Goal: Task Accomplishment & Management: Manage account settings

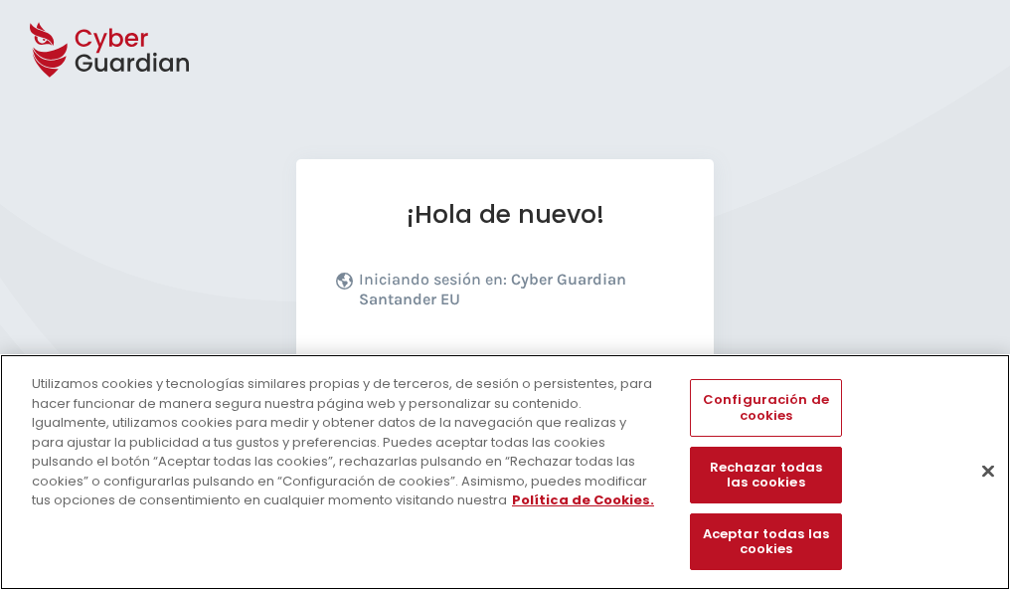
scroll to position [244, 0]
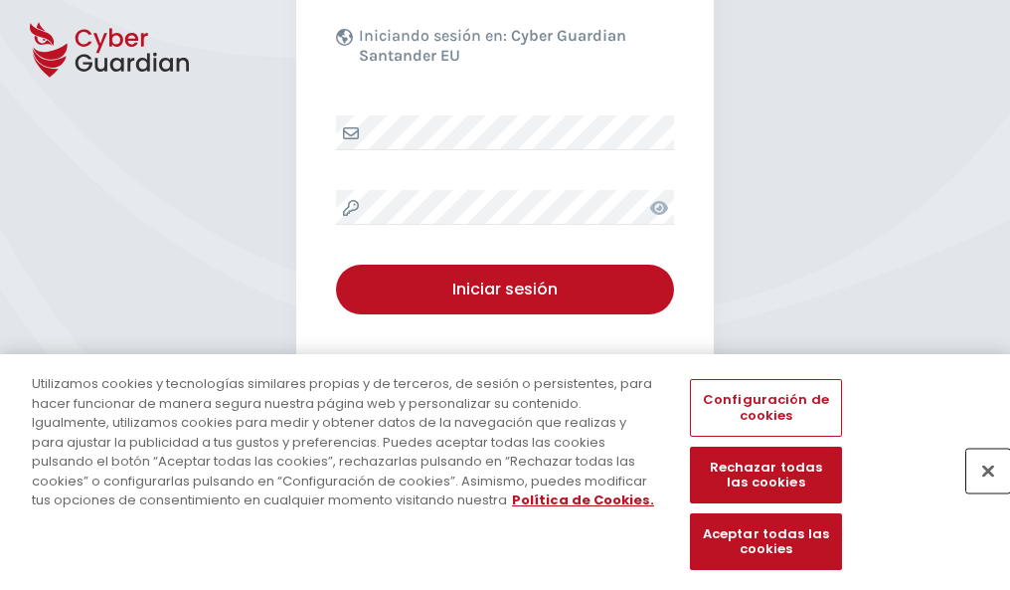
click at [978, 491] on button "Cerrar" at bounding box center [988, 470] width 44 height 44
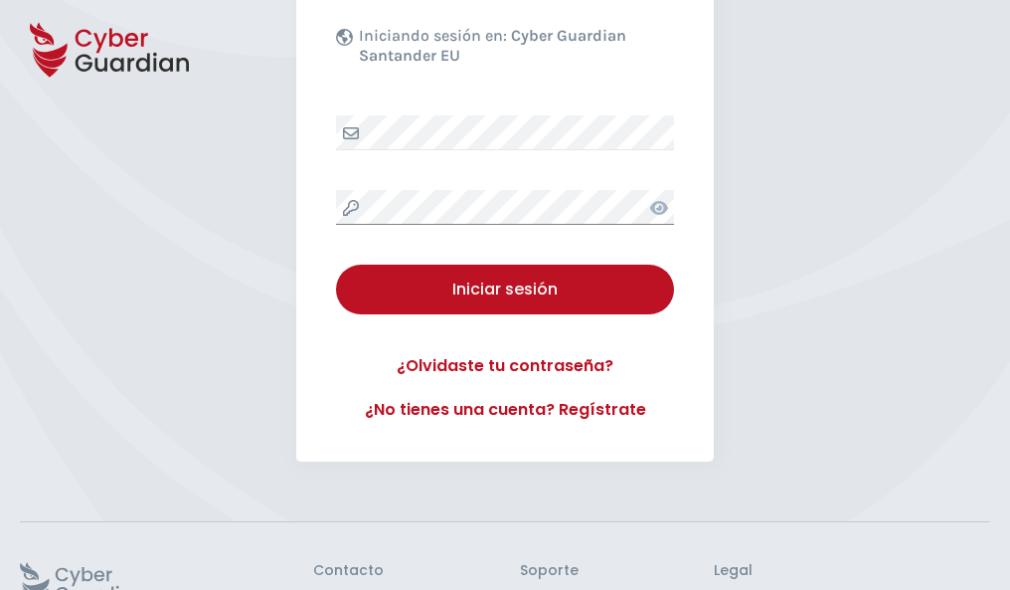
scroll to position [387, 0]
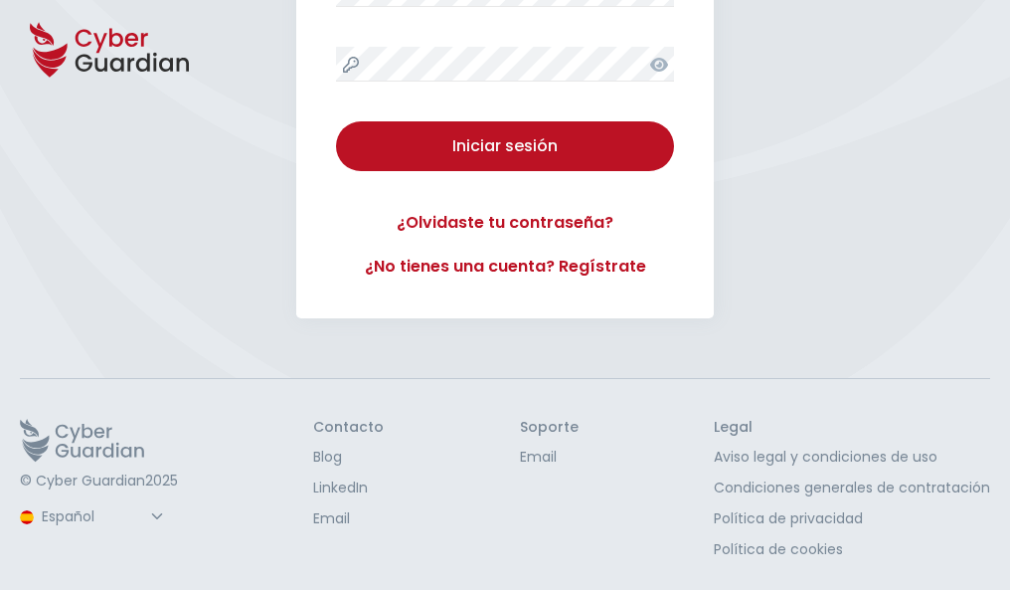
click at [336, 121] on button "Iniciar sesión" at bounding box center [505, 146] width 338 height 50
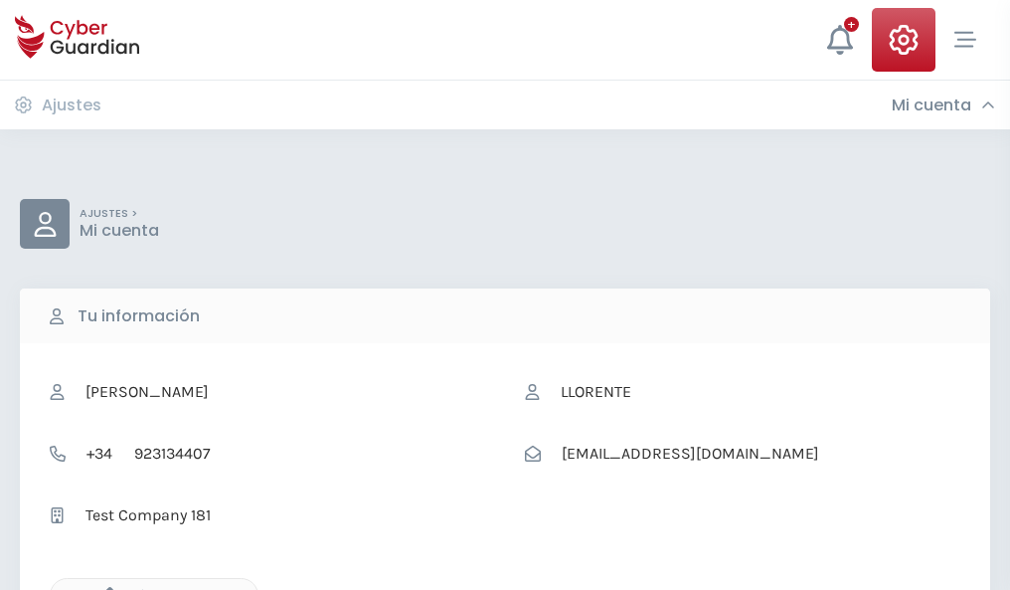
click at [104, 588] on icon "button" at bounding box center [104, 595] width 17 height 17
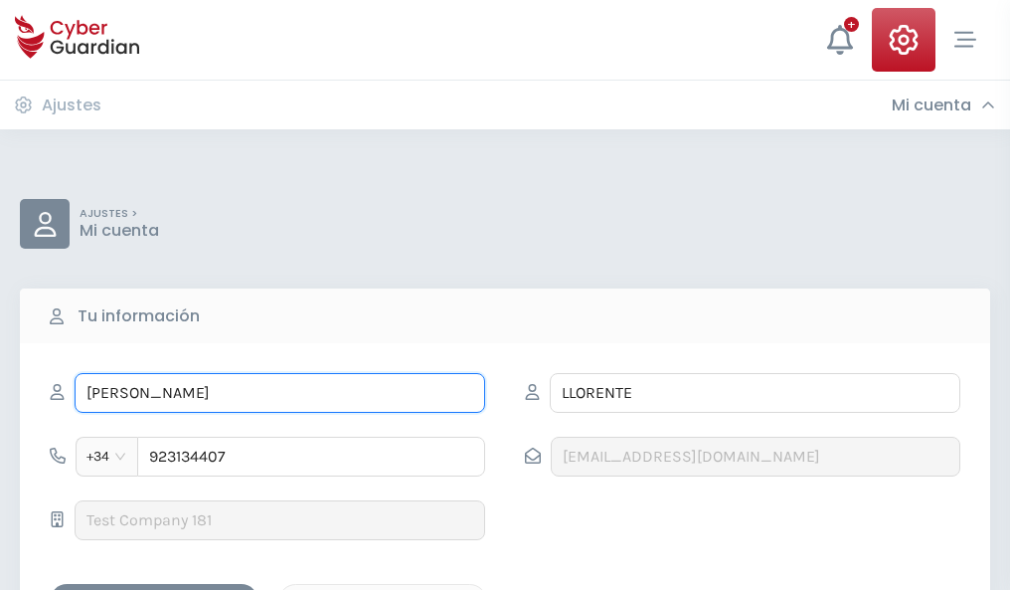
click at [279, 393] on input "JOSÉ MARI" at bounding box center [280, 393] width 411 height 40
type input "J"
type input "Rosario"
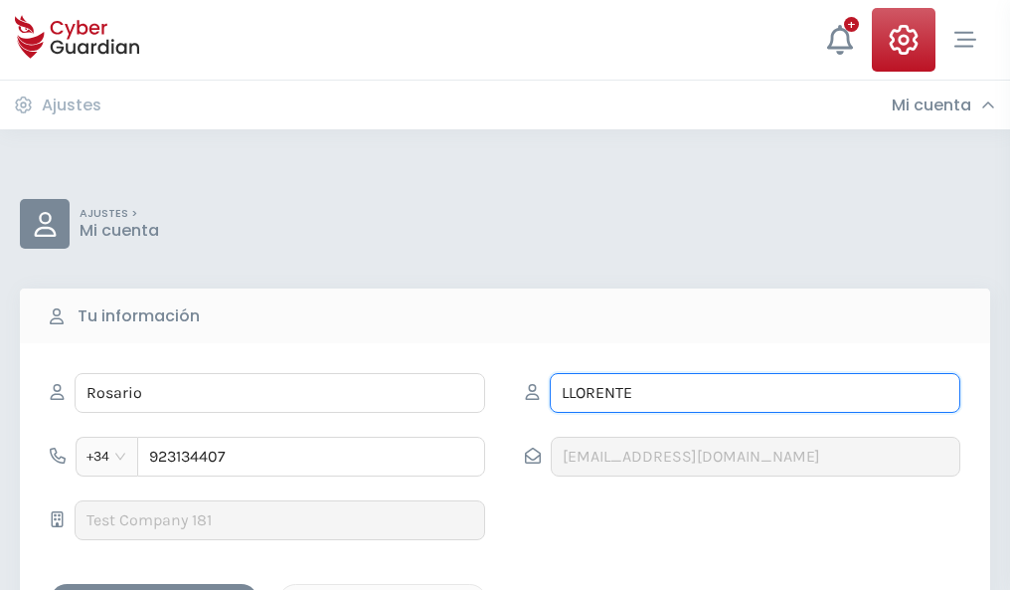
click at [755, 393] on input "LLORENTE" at bounding box center [755, 393] width 411 height 40
type input "L"
type input "Pozo"
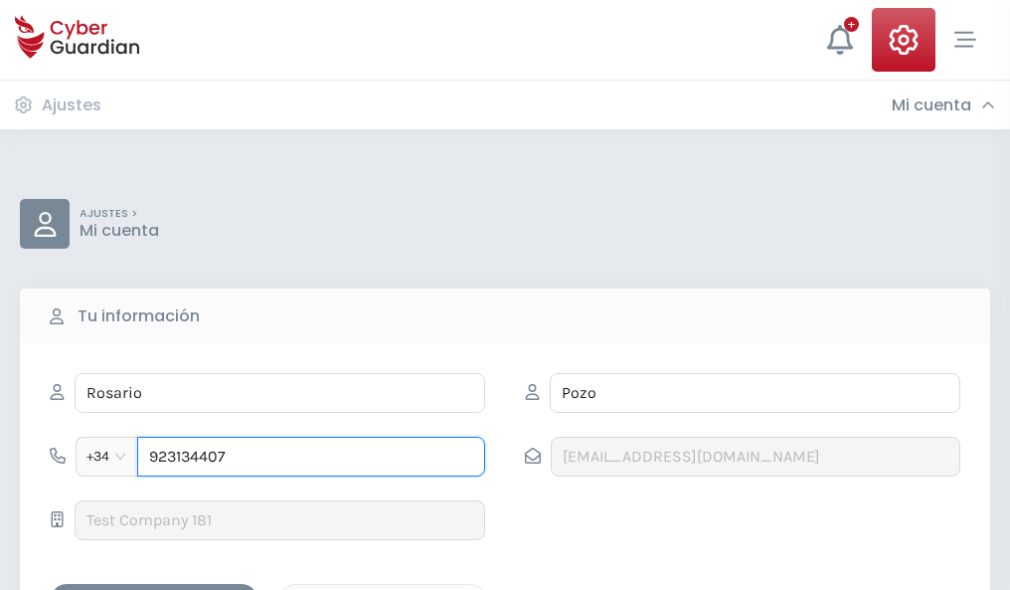
click at [311, 456] on input "923134407" at bounding box center [311, 456] width 348 height 40
type input "9"
type input "921864532"
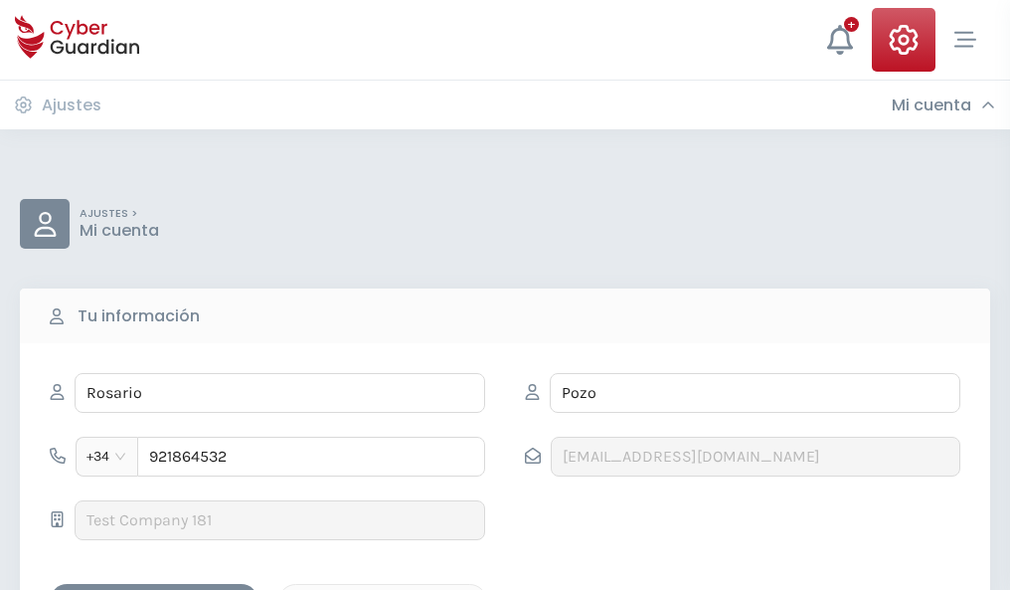
click at [154, 589] on div "Guardar cambios" at bounding box center [154, 601] width 179 height 25
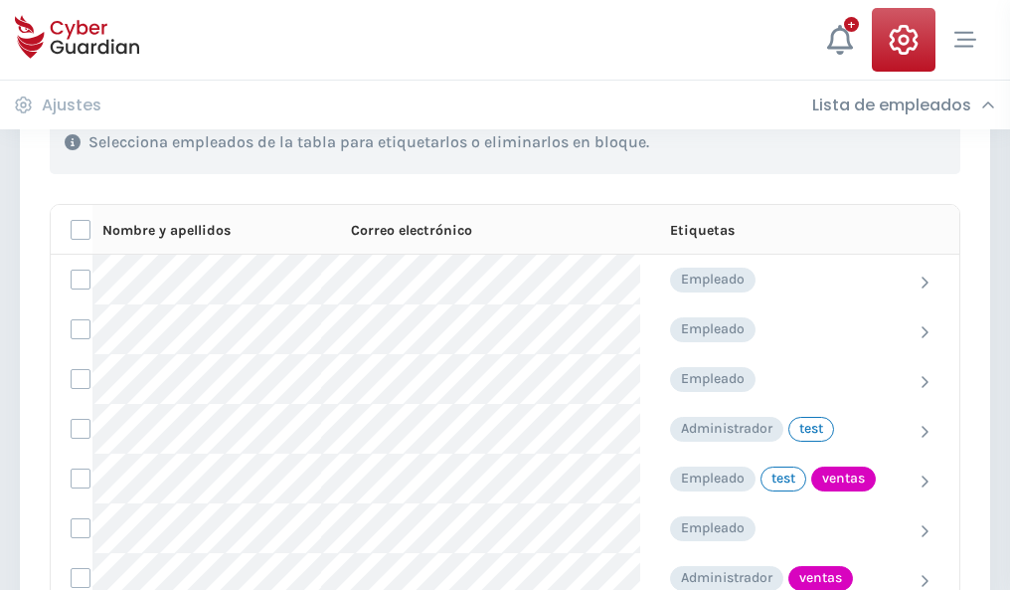
scroll to position [901, 0]
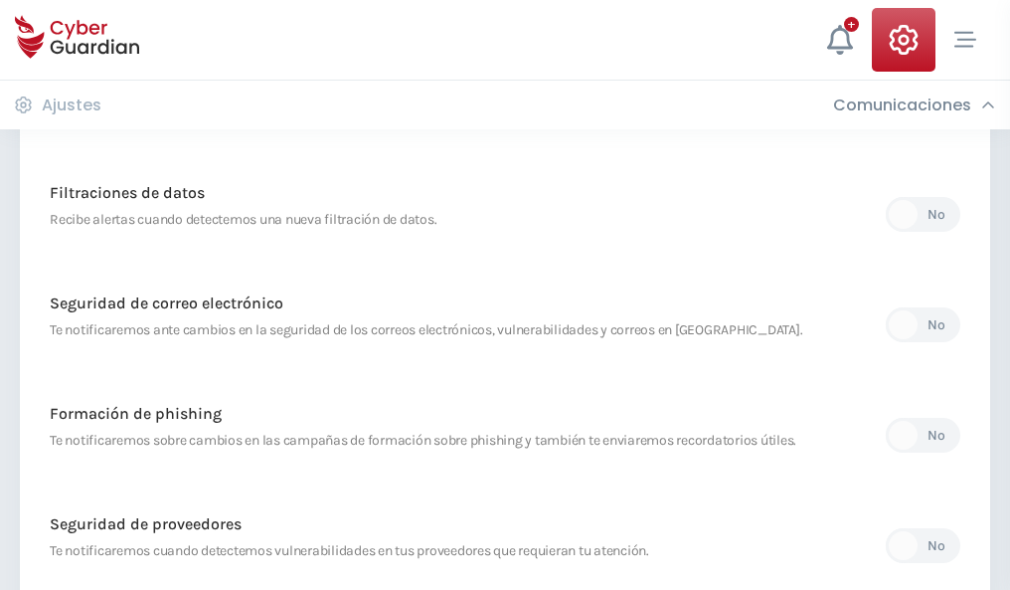
scroll to position [1047, 0]
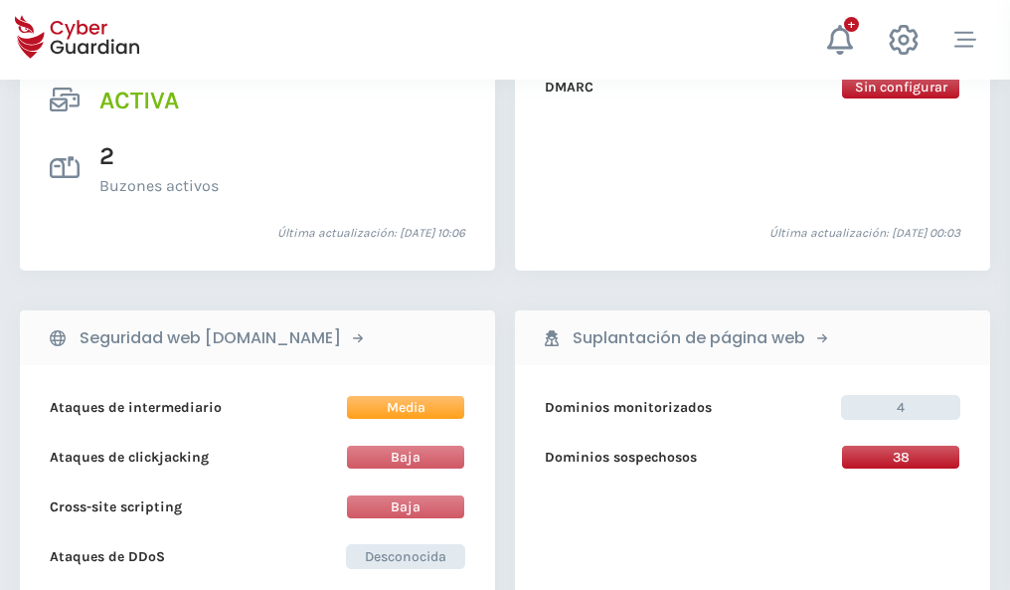
scroll to position [2020, 0]
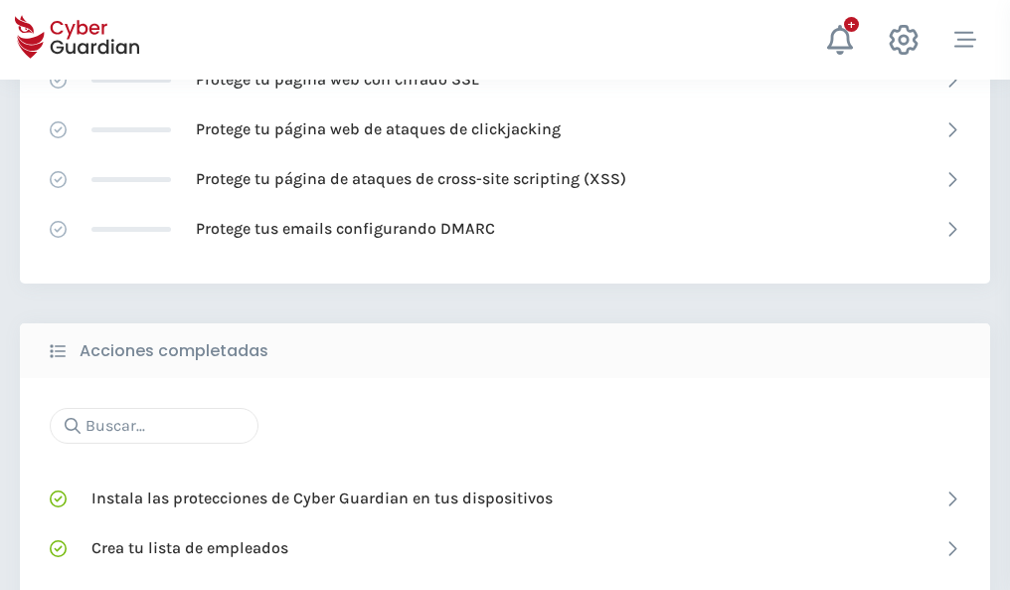
scroll to position [1324, 0]
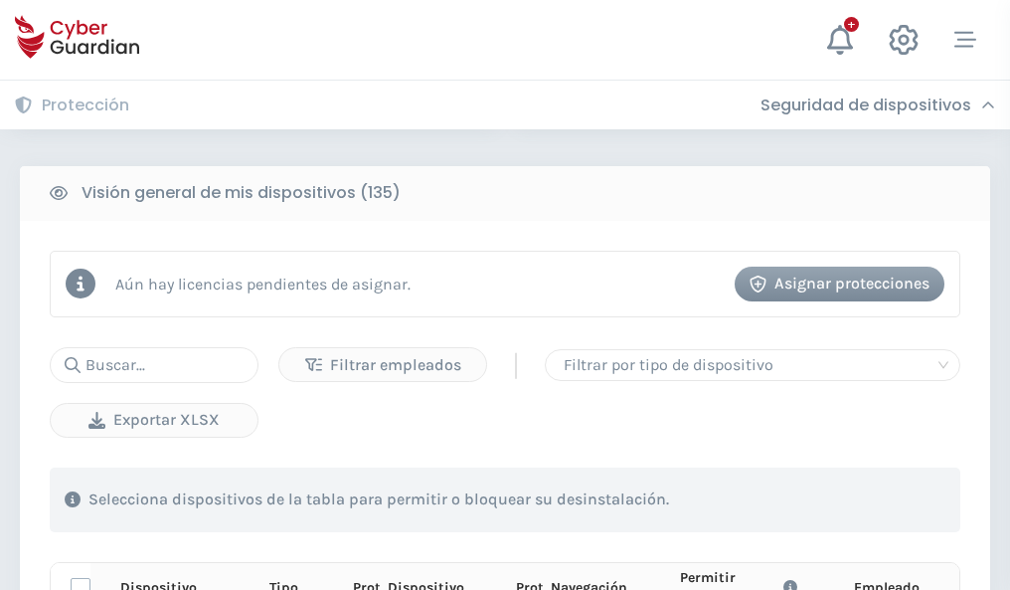
scroll to position [1757, 0]
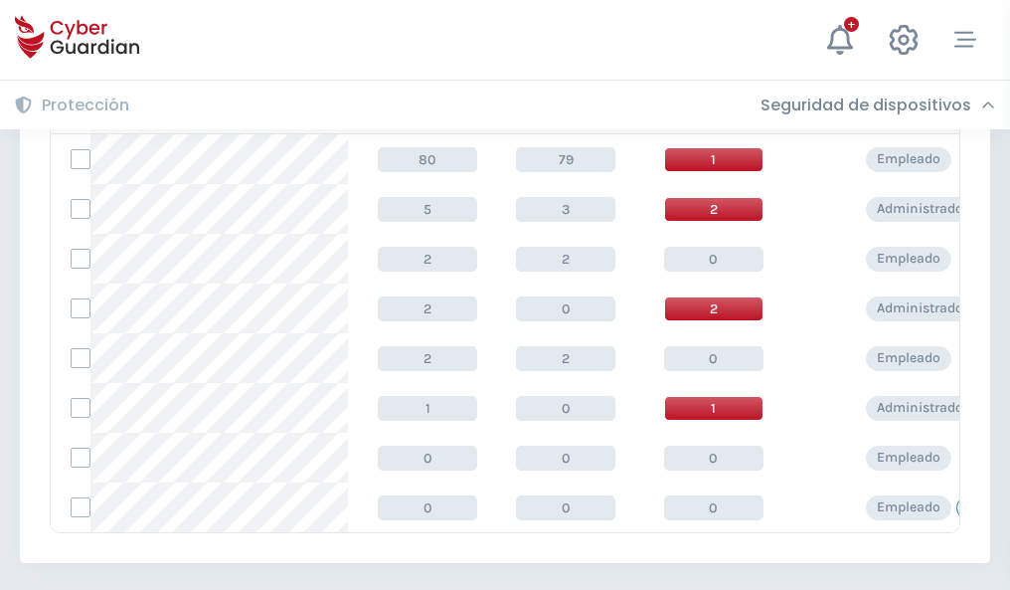
scroll to position [923, 0]
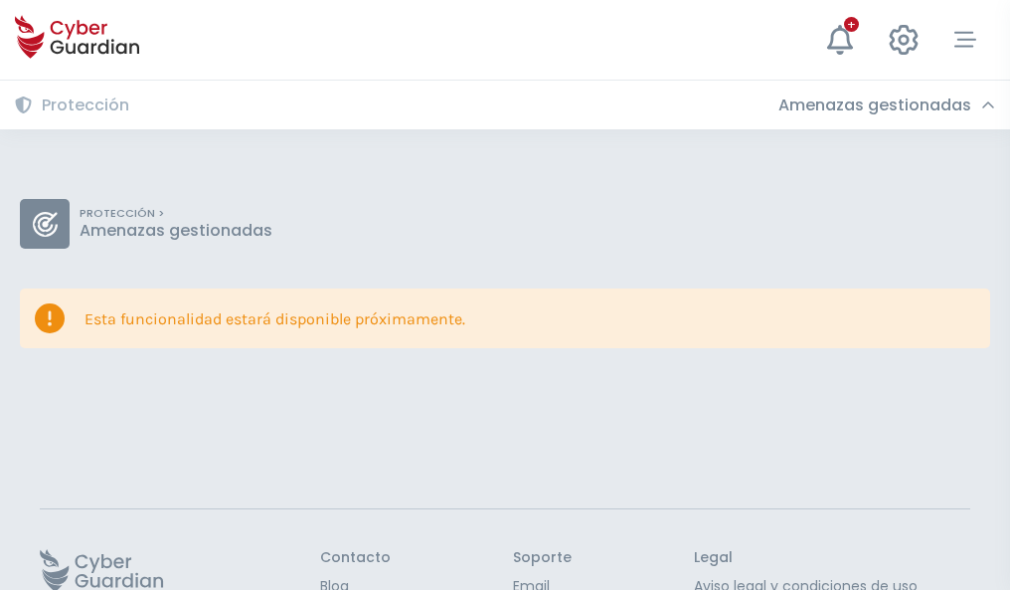
scroll to position [129, 0]
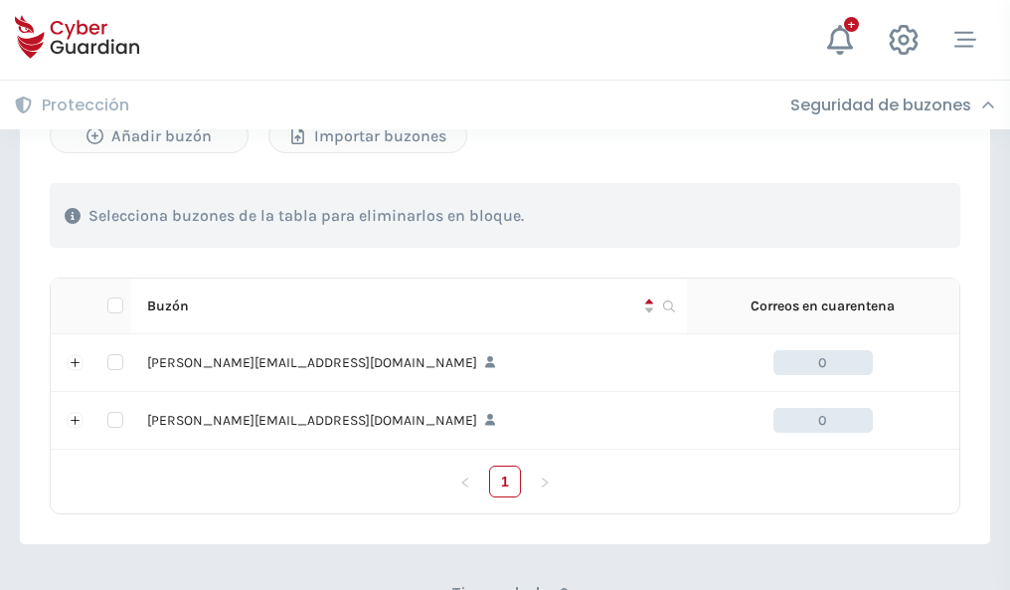
scroll to position [864, 0]
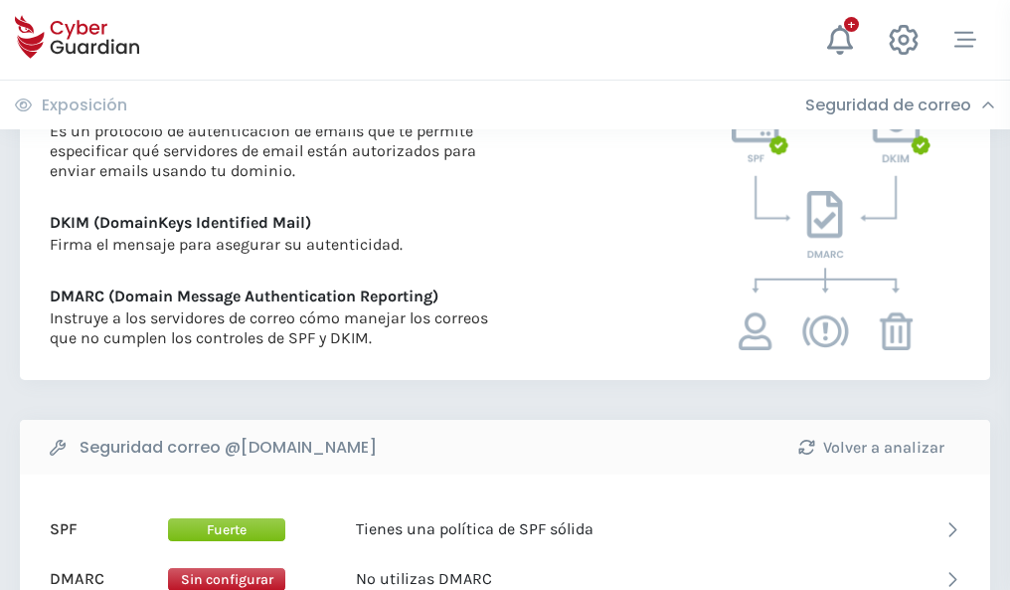
scroll to position [1073, 0]
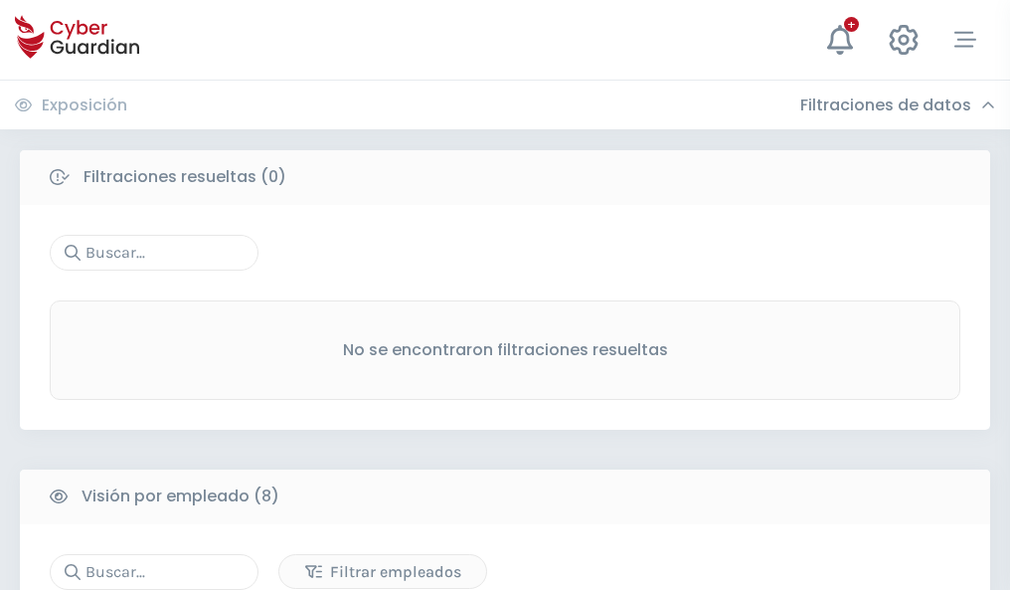
scroll to position [1694, 0]
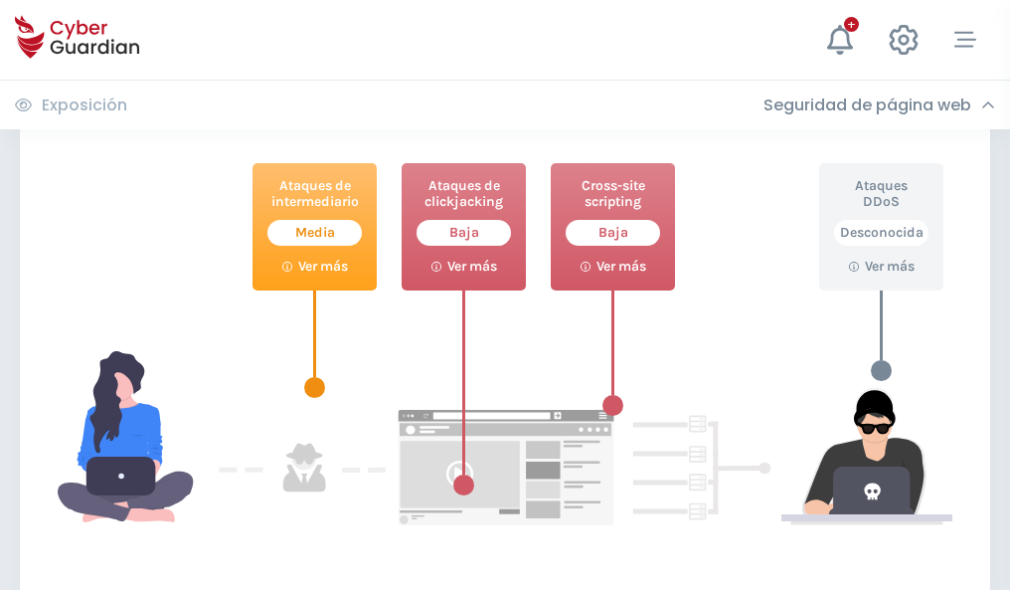
scroll to position [1083, 0]
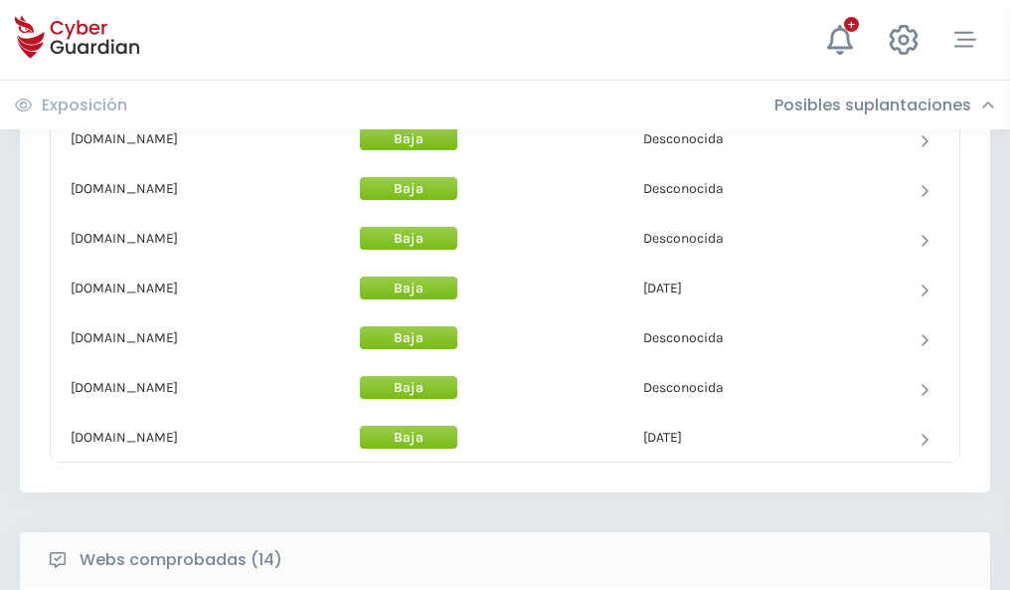
scroll to position [1939, 0]
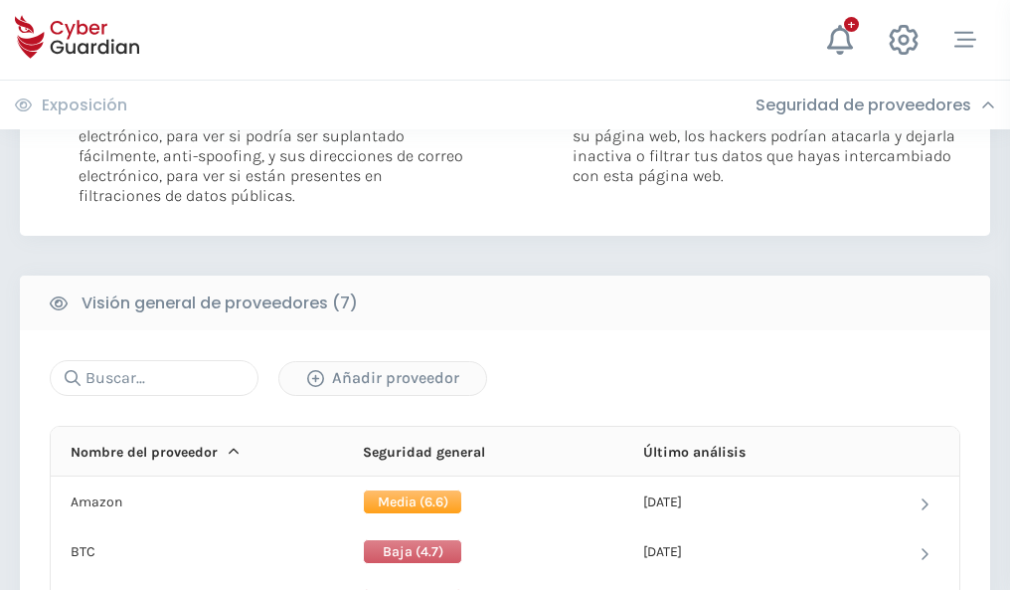
scroll to position [1331, 0]
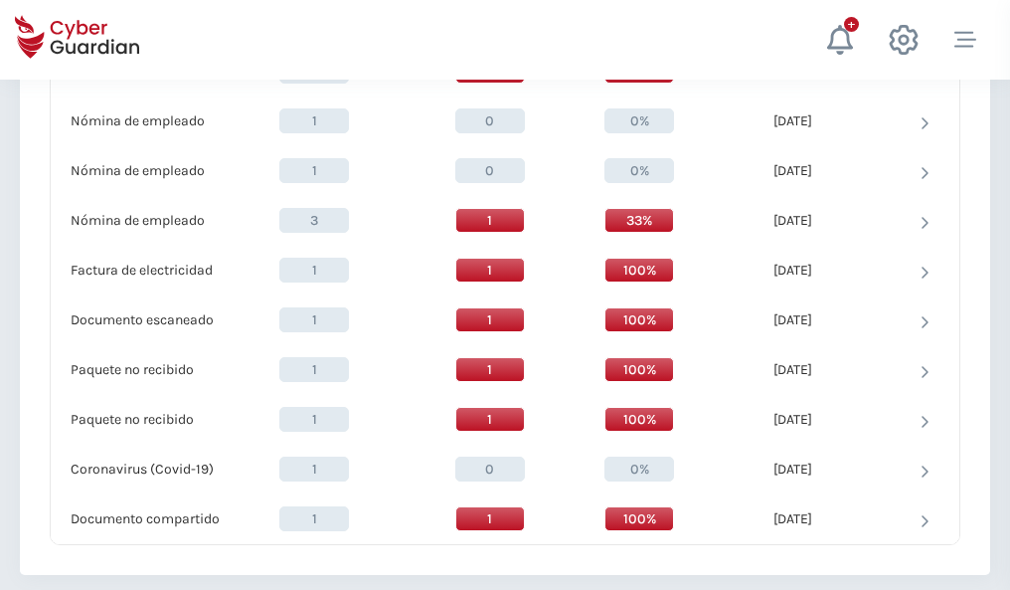
scroll to position [2061, 0]
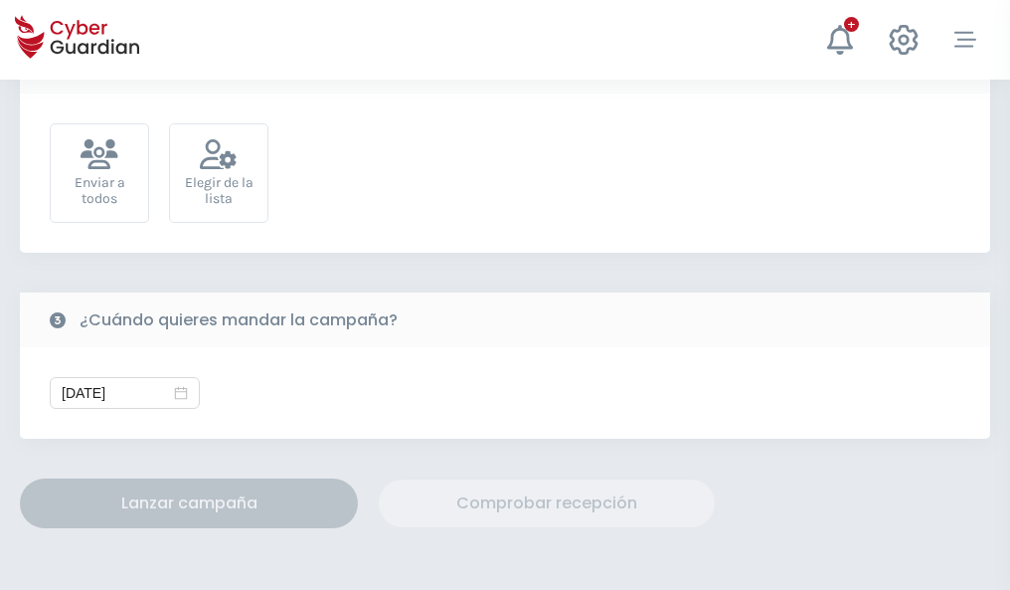
scroll to position [728, 0]
